Goal: Transaction & Acquisition: Subscribe to service/newsletter

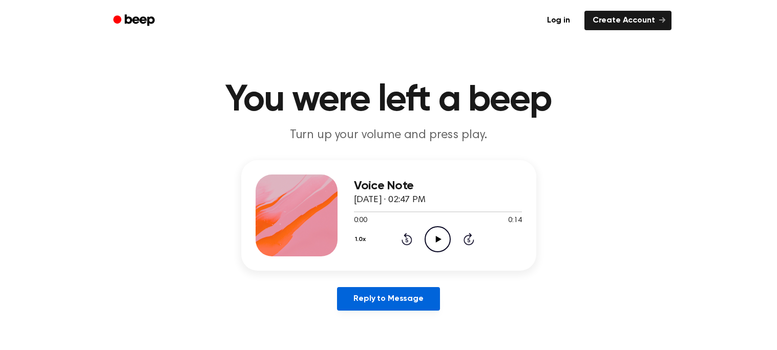
click at [406, 294] on link "Reply to Message" at bounding box center [388, 299] width 102 height 24
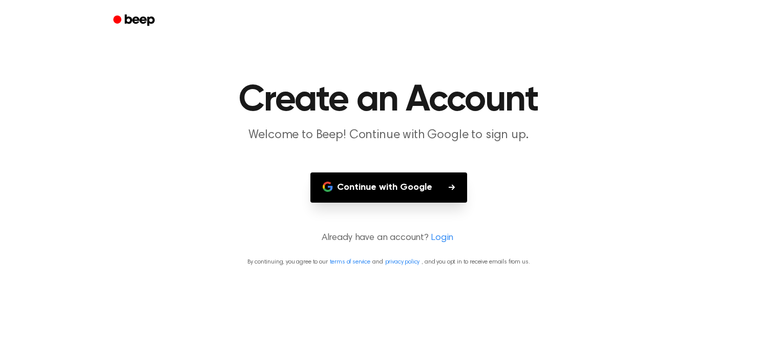
click at [407, 192] on button "Continue with Google" at bounding box center [388, 188] width 157 height 30
click at [333, 50] on main "Create an Account Welcome to Beep! Continue with Google to sign up. Continue wi…" at bounding box center [388, 175] width 777 height 350
click at [366, 90] on h1 "Create an Account" at bounding box center [388, 100] width 524 height 37
click at [508, 109] on h1 "Create an Account" at bounding box center [388, 100] width 524 height 37
click at [509, 110] on h1 "Create an Account" at bounding box center [388, 100] width 524 height 37
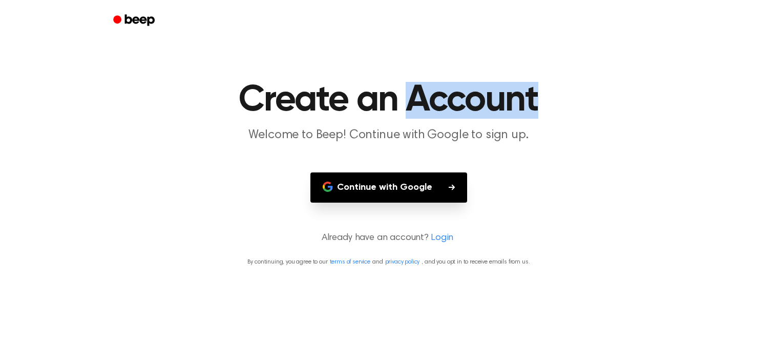
click at [509, 110] on h1 "Create an Account" at bounding box center [388, 100] width 524 height 37
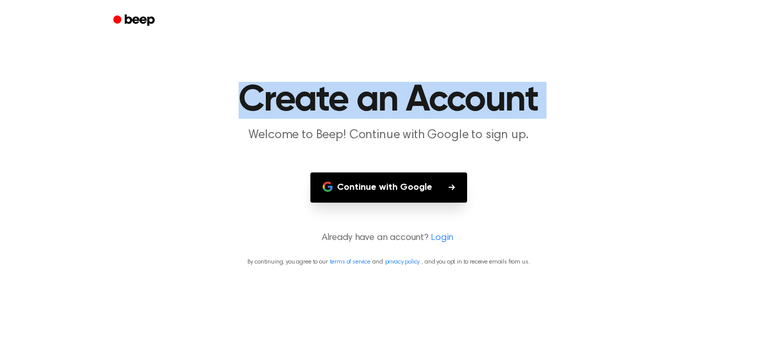
click at [509, 110] on h1 "Create an Account" at bounding box center [388, 100] width 524 height 37
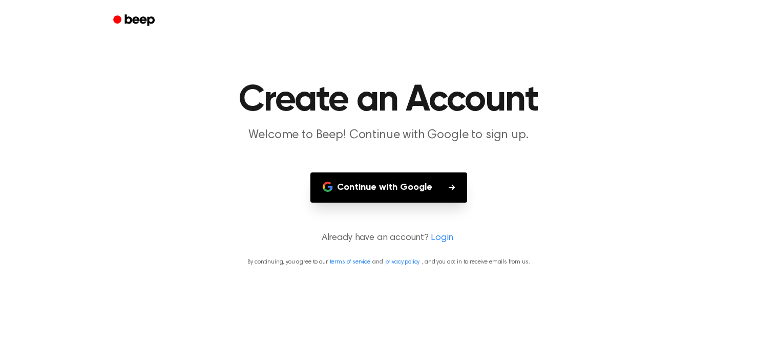
click at [508, 108] on h1 "Create an Account" at bounding box center [388, 100] width 524 height 37
click at [478, 239] on p "Already have an account? Login" at bounding box center [388, 238] width 752 height 14
click at [427, 238] on p "Already have an account? Login" at bounding box center [388, 238] width 752 height 14
click at [434, 233] on link "Login" at bounding box center [442, 238] width 23 height 14
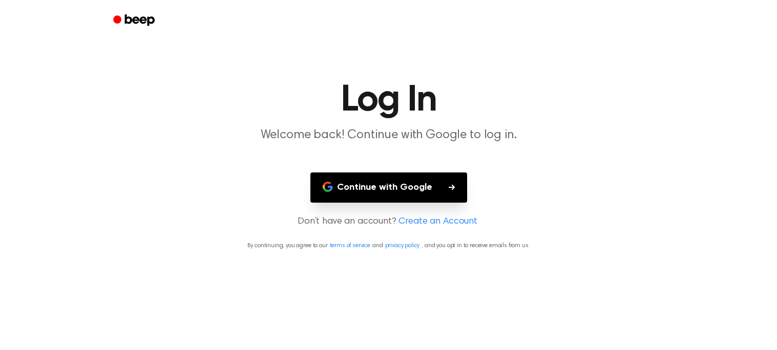
click at [451, 182] on button "Continue with Google" at bounding box center [388, 188] width 157 height 30
